Goal: Information Seeking & Learning: Learn about a topic

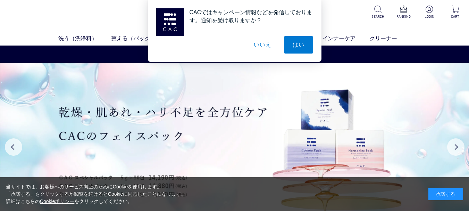
click at [267, 46] on button "いいえ" at bounding box center [262, 44] width 35 height 17
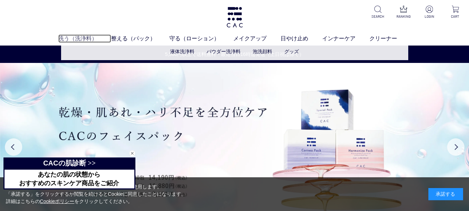
click at [85, 35] on link "洗う（洗浄料）" at bounding box center [84, 38] width 53 height 8
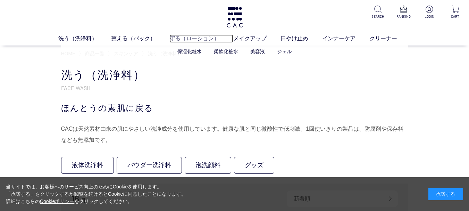
click at [194, 41] on link "守る（ローション）" at bounding box center [202, 38] width 64 height 8
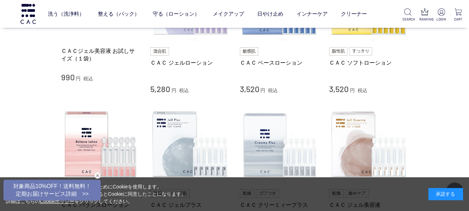
scroll to position [278, 0]
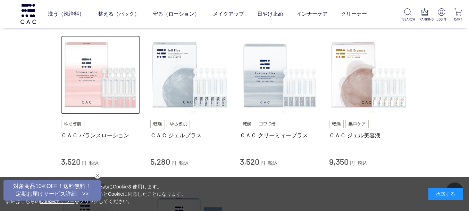
click at [106, 109] on img at bounding box center [100, 74] width 79 height 79
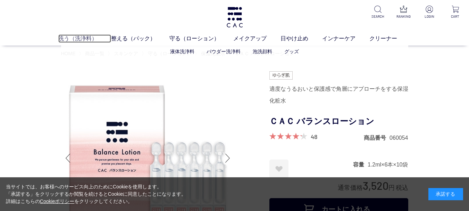
click at [74, 39] on link "洗う（洗浄料）" at bounding box center [84, 38] width 53 height 8
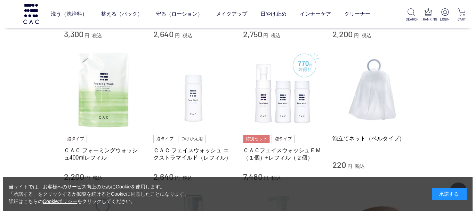
scroll to position [417, 0]
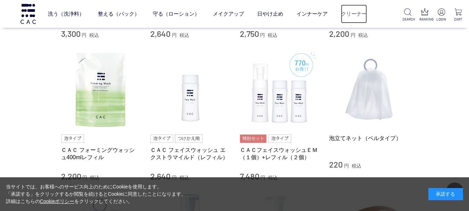
click at [348, 13] on link "クリーナー" at bounding box center [354, 14] width 26 height 18
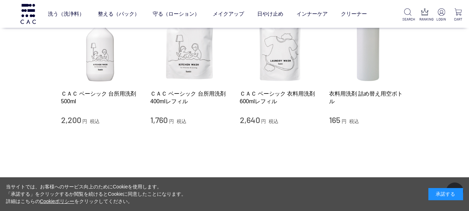
scroll to position [104, 0]
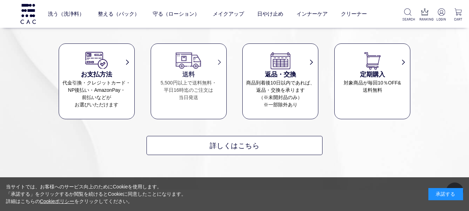
scroll to position [417, 0]
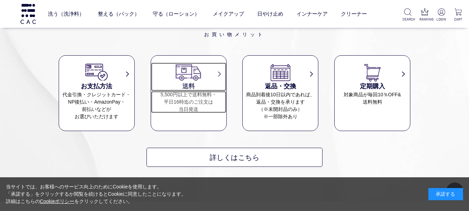
click at [194, 81] on img at bounding box center [188, 72] width 27 height 19
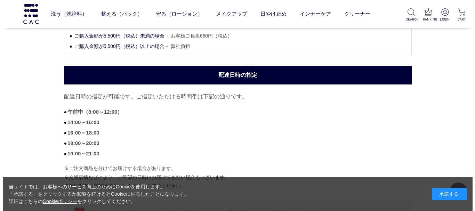
scroll to position [104, 0]
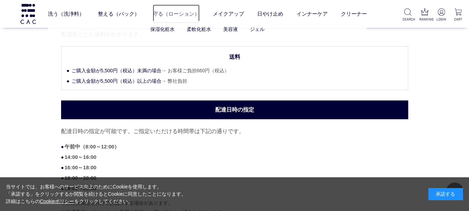
click at [198, 11] on link "守る（ローション）" at bounding box center [176, 14] width 47 height 18
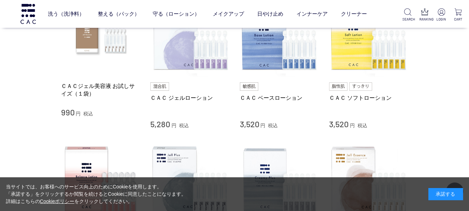
scroll to position [243, 0]
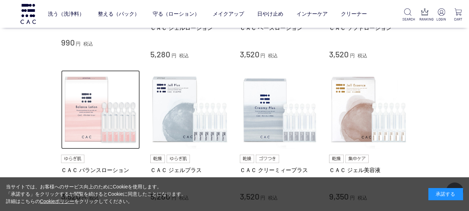
click at [80, 123] on img at bounding box center [100, 109] width 79 height 79
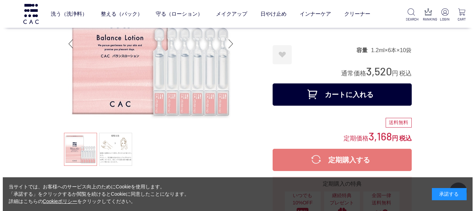
scroll to position [35, 0]
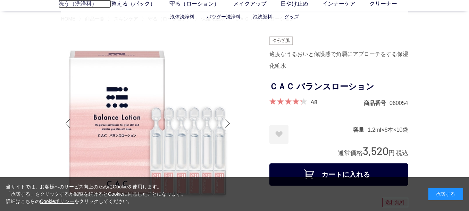
click at [74, 6] on link "洗う（洗浄料）" at bounding box center [84, 4] width 53 height 8
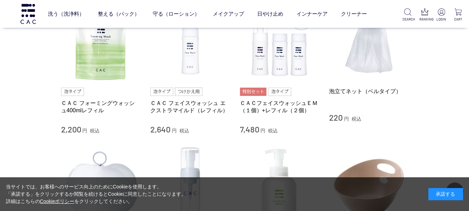
scroll to position [452, 0]
